Goal: Information Seeking & Learning: Learn about a topic

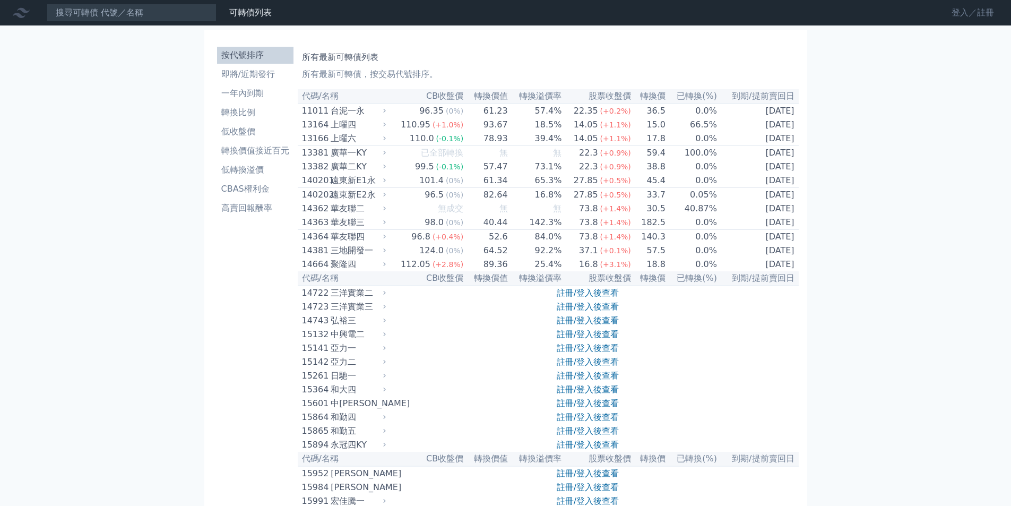
click at [960, 12] on link "登入／註冊" at bounding box center [972, 12] width 59 height 17
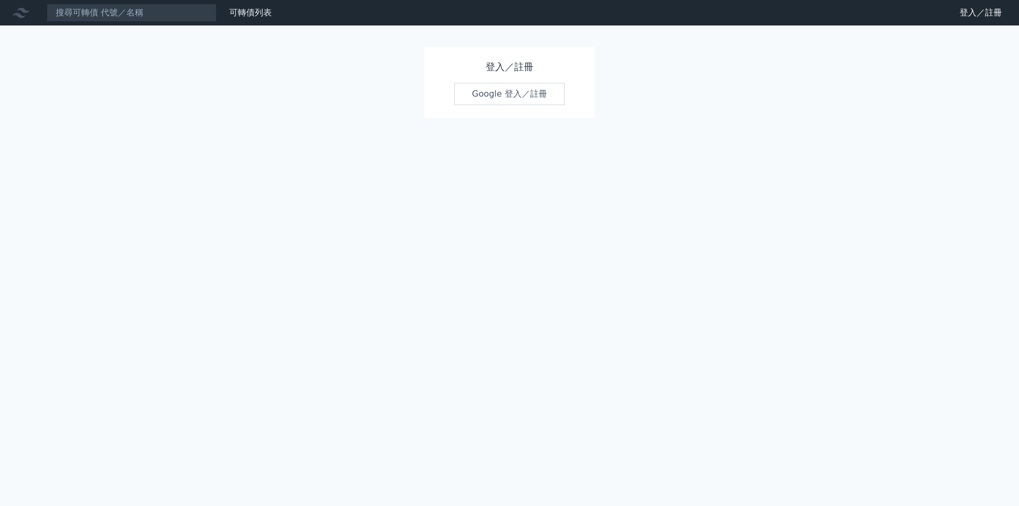
click at [533, 92] on link "Google 登入／註冊" at bounding box center [509, 94] width 110 height 22
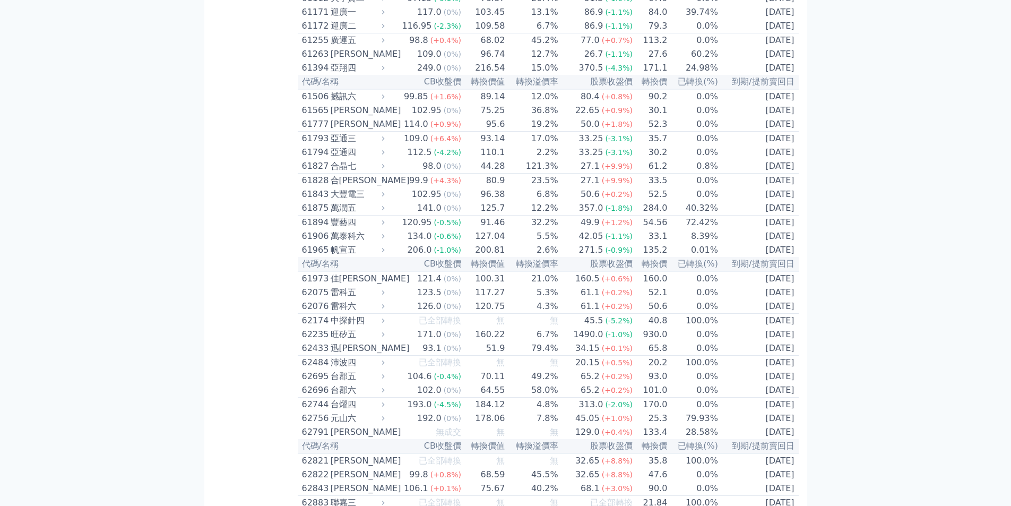
scroll to position [3926, 0]
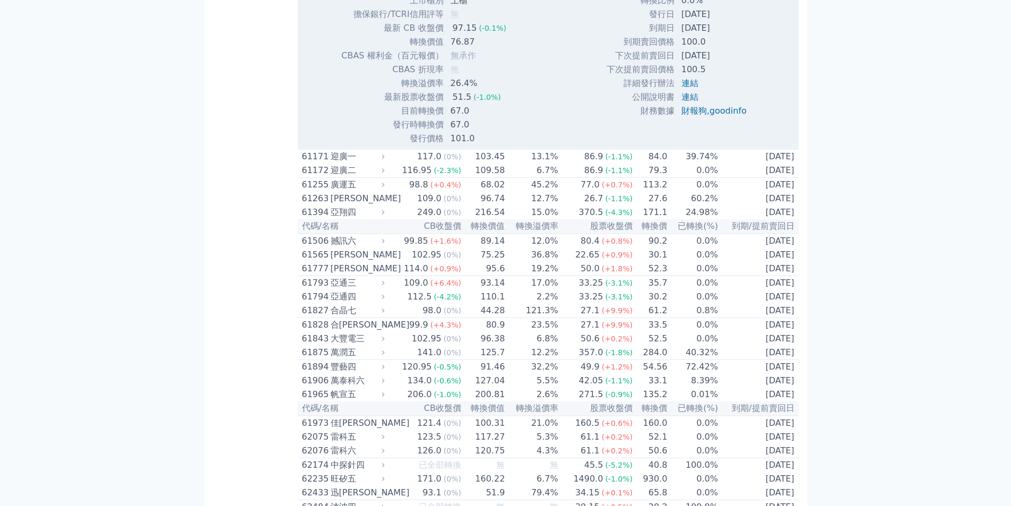
scroll to position [4032, 0]
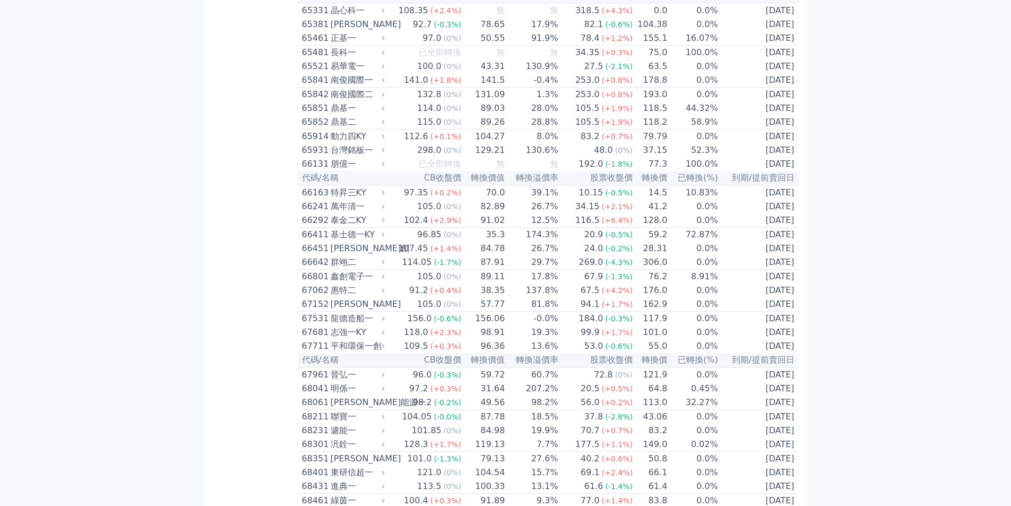
scroll to position [4668, 0]
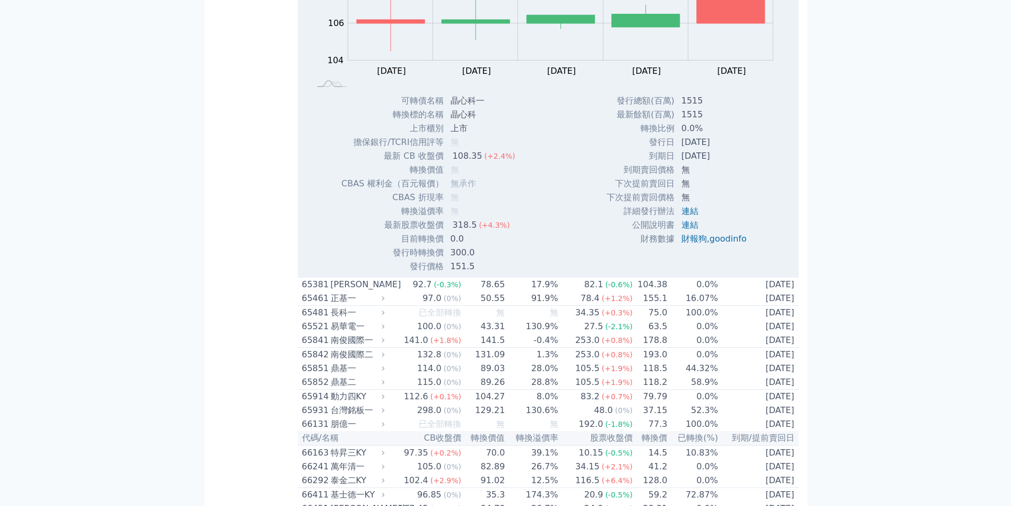
scroll to position [4881, 0]
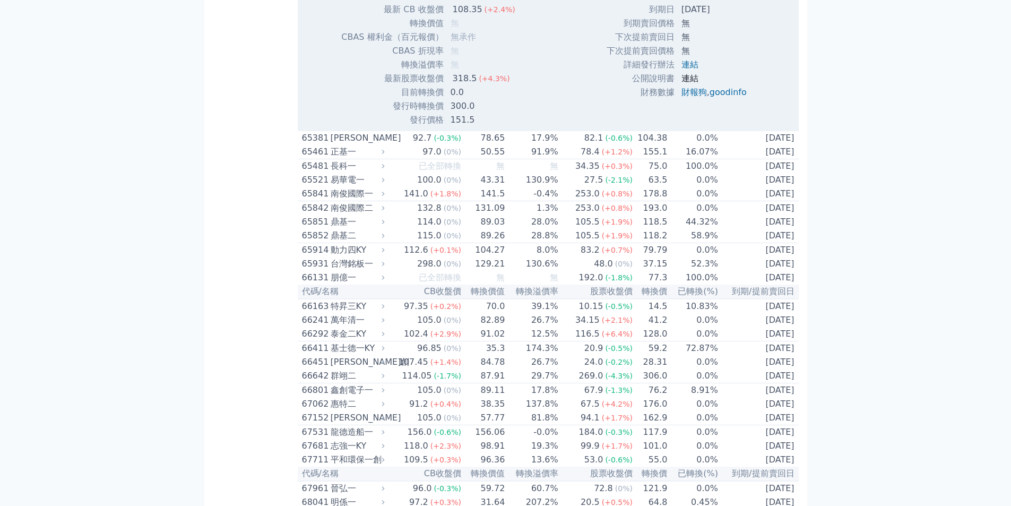
click at [694, 83] on link "連結" at bounding box center [689, 78] width 17 height 10
